Goal: Transaction & Acquisition: Book appointment/travel/reservation

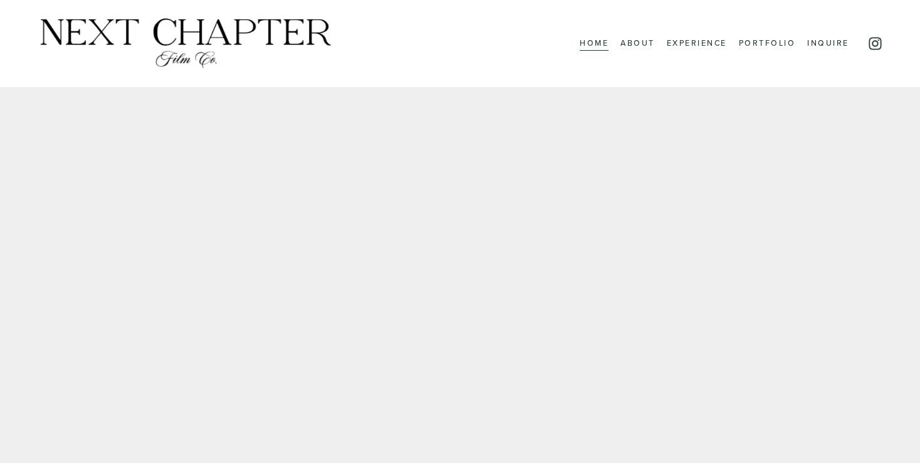
click at [749, 48] on link "Portfolio" at bounding box center [767, 44] width 56 height 16
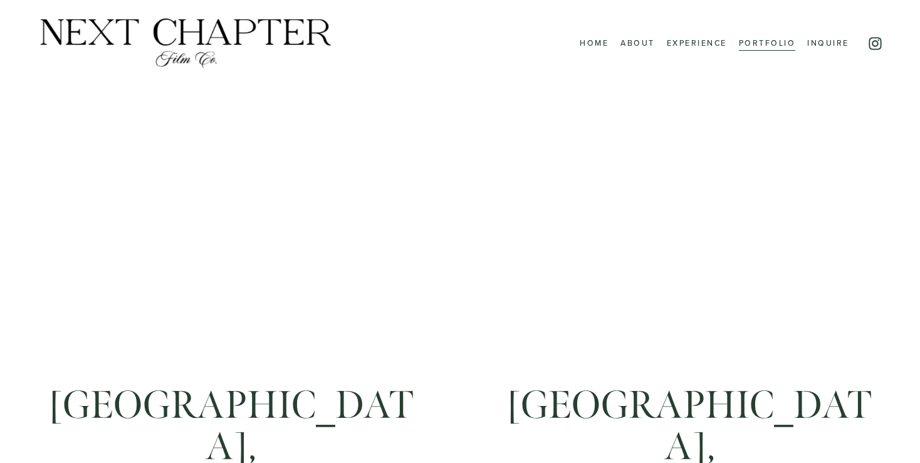
click at [824, 37] on link "Inquire" at bounding box center [827, 44] width 41 height 16
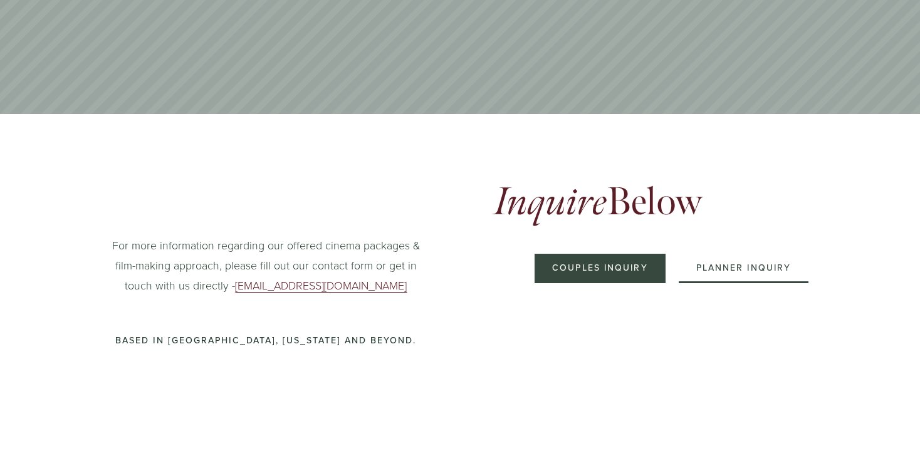
scroll to position [501, 0]
